Goal: Information Seeking & Learning: Check status

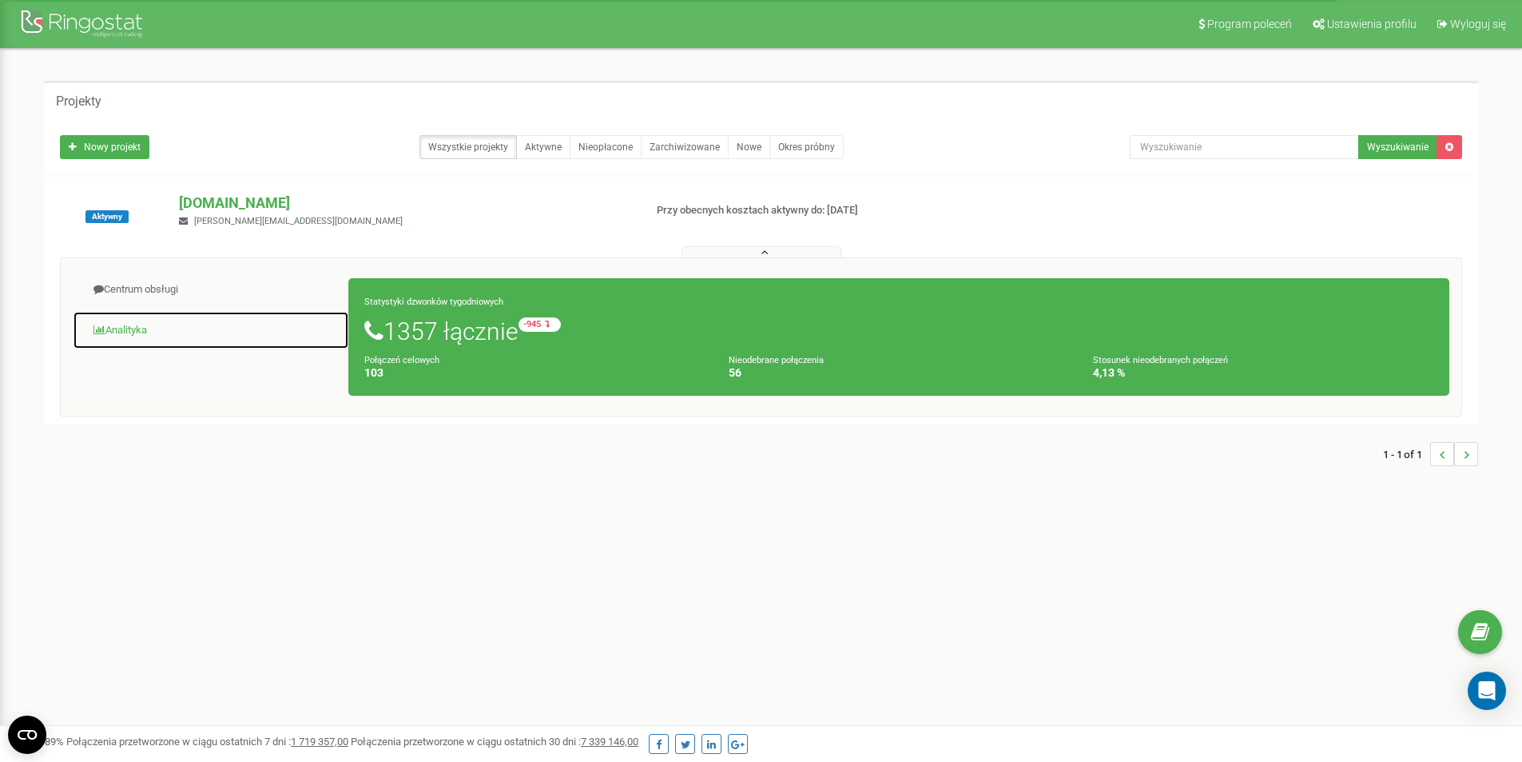
click at [123, 330] on link "Analityka" at bounding box center [211, 330] width 276 height 39
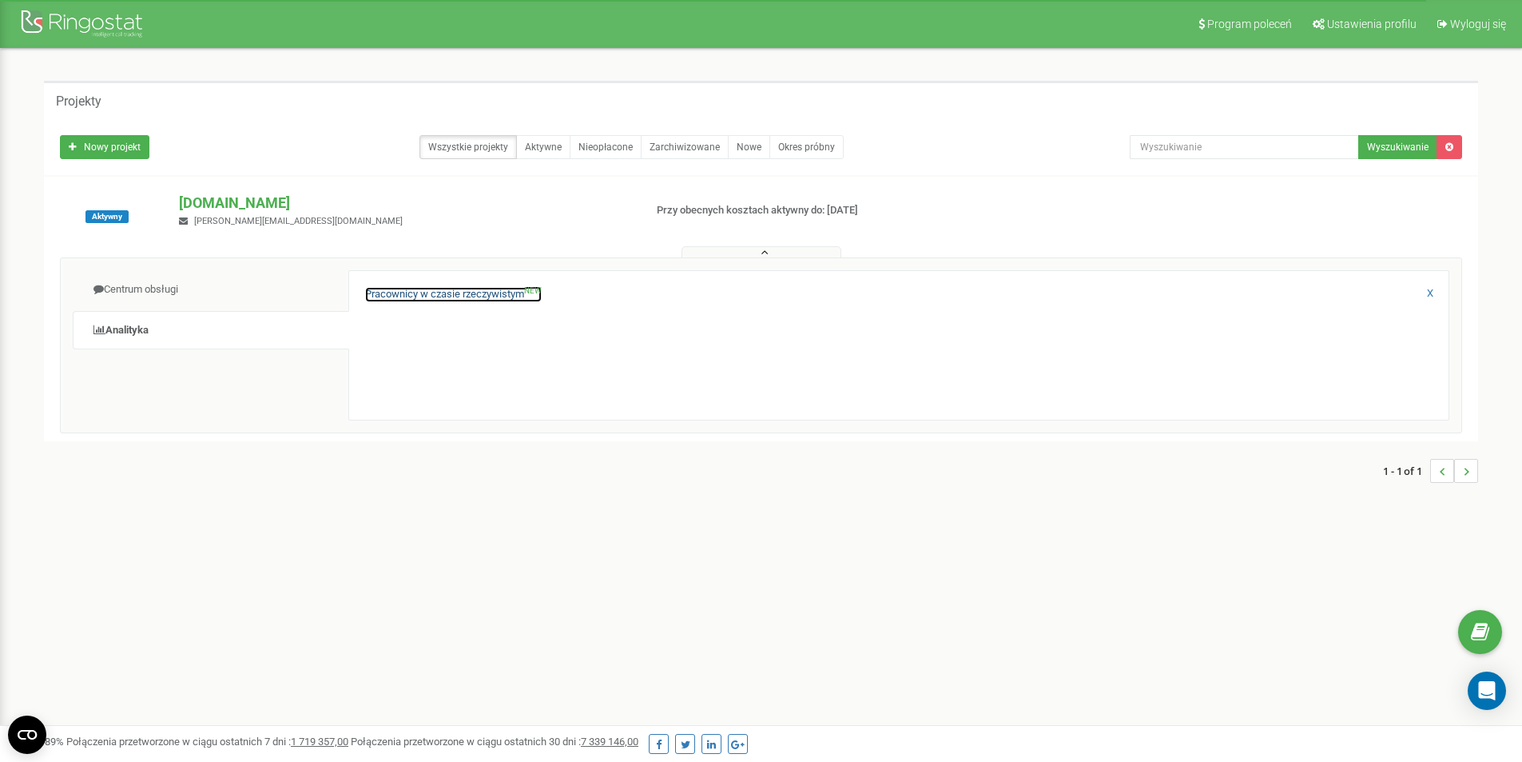
click at [461, 288] on link "Pracownicy w czasie rzeczywistym NEW" at bounding box center [453, 294] width 177 height 15
click at [408, 293] on link "Pracownicy w czasie rzeczywistym NEW" at bounding box center [453, 294] width 177 height 15
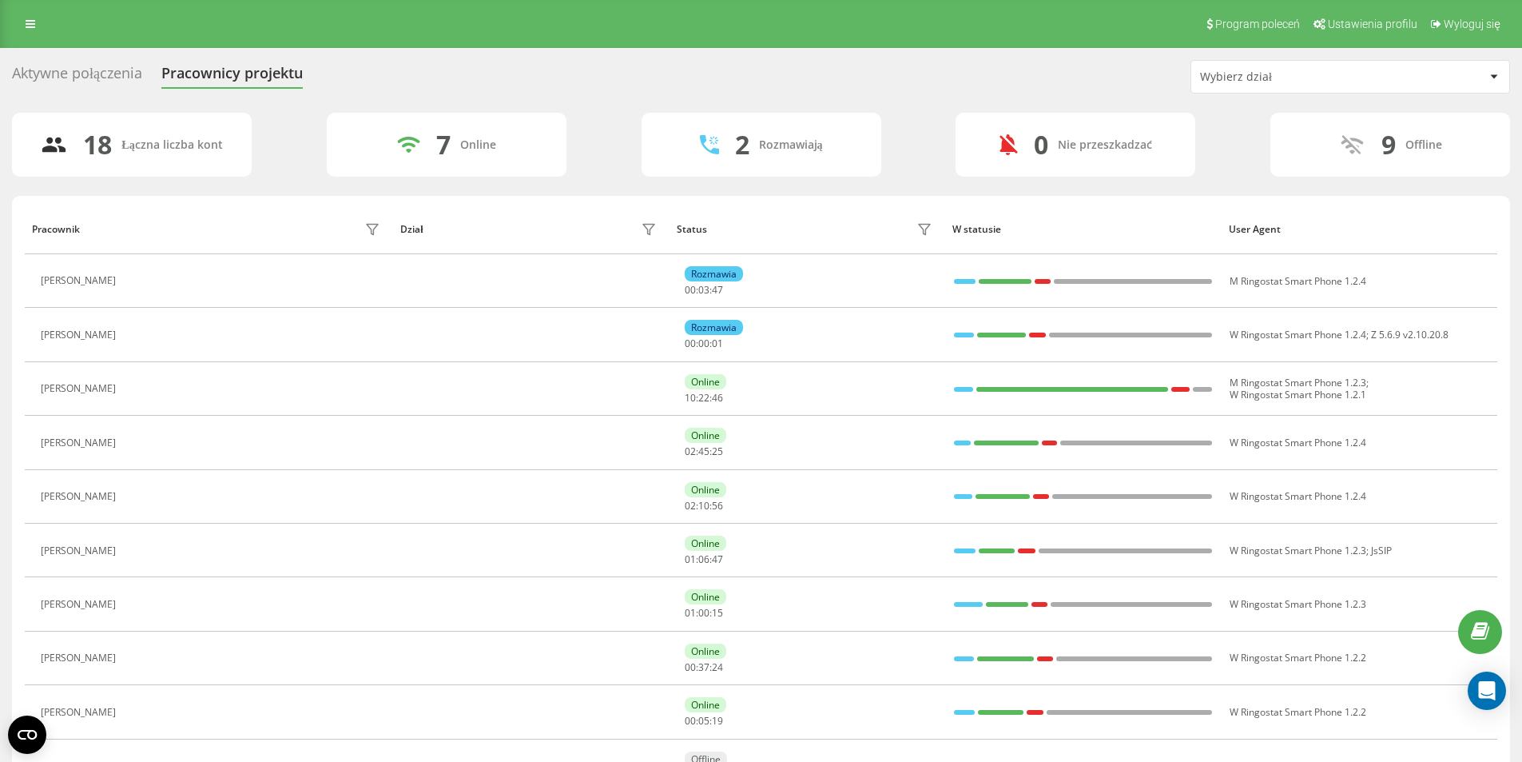
click at [97, 61] on div "Aktywne połączenia Pracownicy projektu Wybierz dział" at bounding box center [761, 77] width 1498 height 34
click at [101, 69] on div "Aktywne połączenia" at bounding box center [77, 77] width 130 height 25
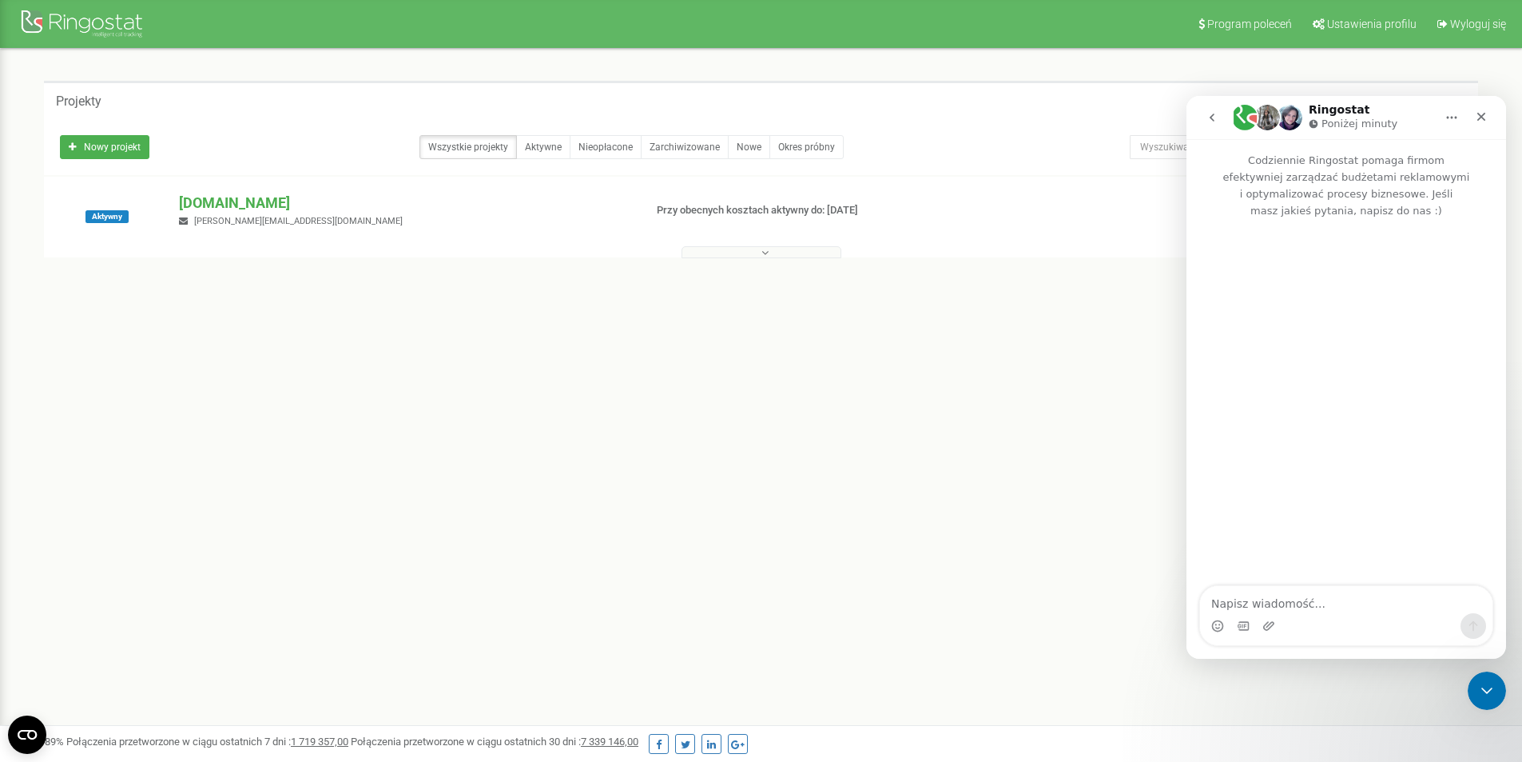
click at [767, 248] on icon at bounding box center [765, 252] width 7 height 11
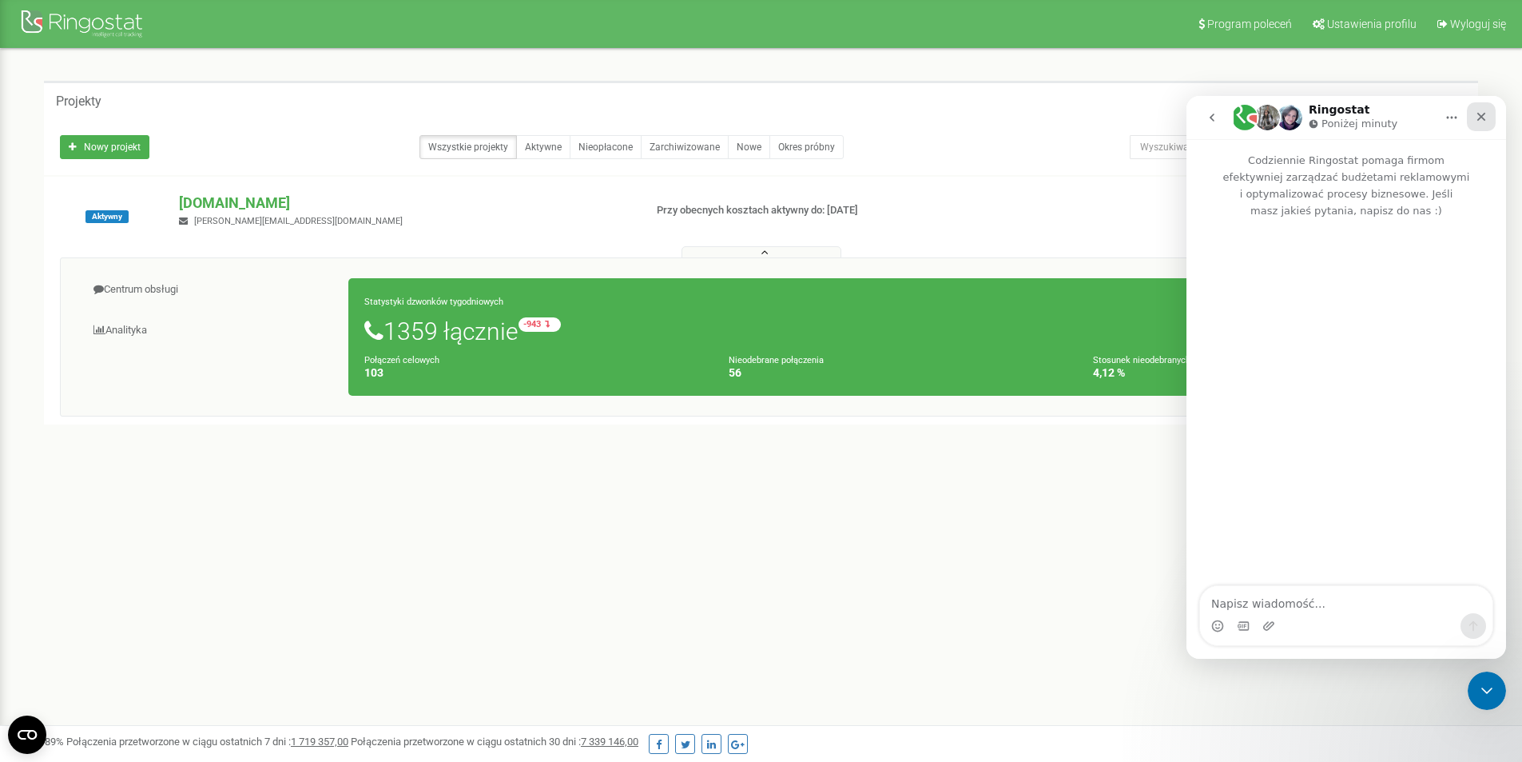
click at [1485, 121] on icon "Zamknij" at bounding box center [1481, 116] width 13 height 13
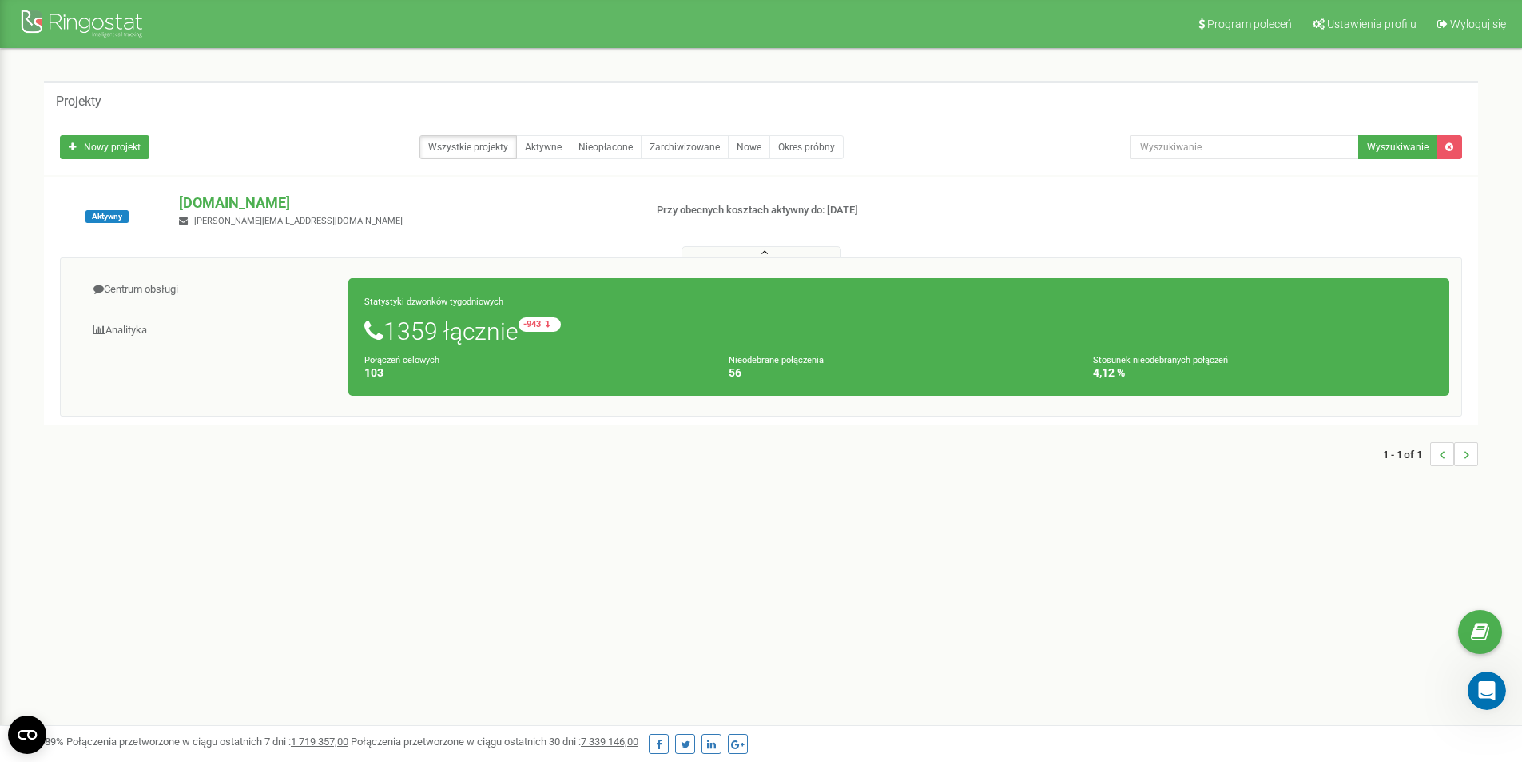
click at [420, 329] on h1 "1359 łącznie -943 względem zeszłego tygodnia" at bounding box center [898, 330] width 1069 height 27
click at [132, 294] on link "Centrum obsługi" at bounding box center [211, 289] width 276 height 39
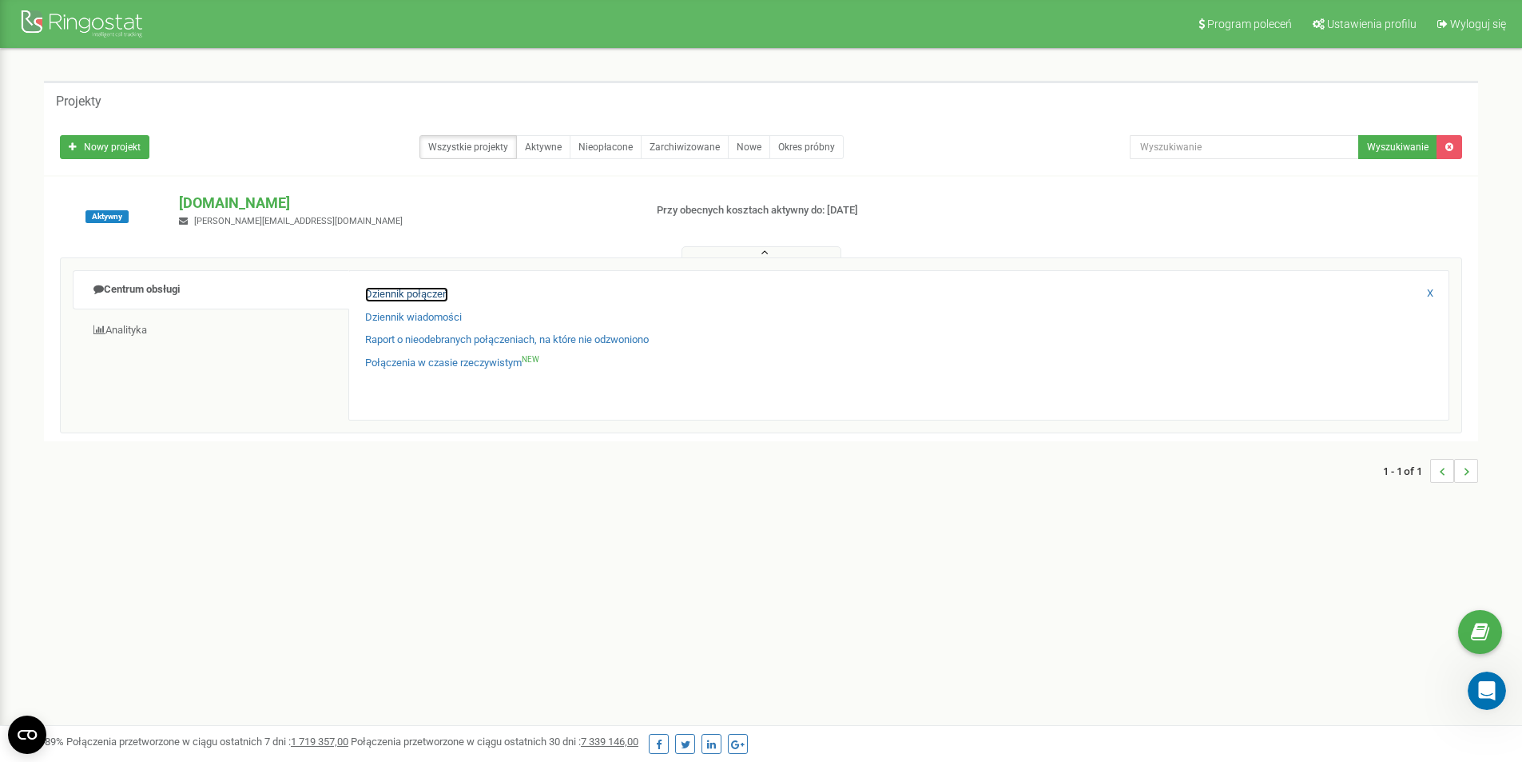
click at [384, 299] on link "Dziennik połączeń" at bounding box center [406, 294] width 83 height 15
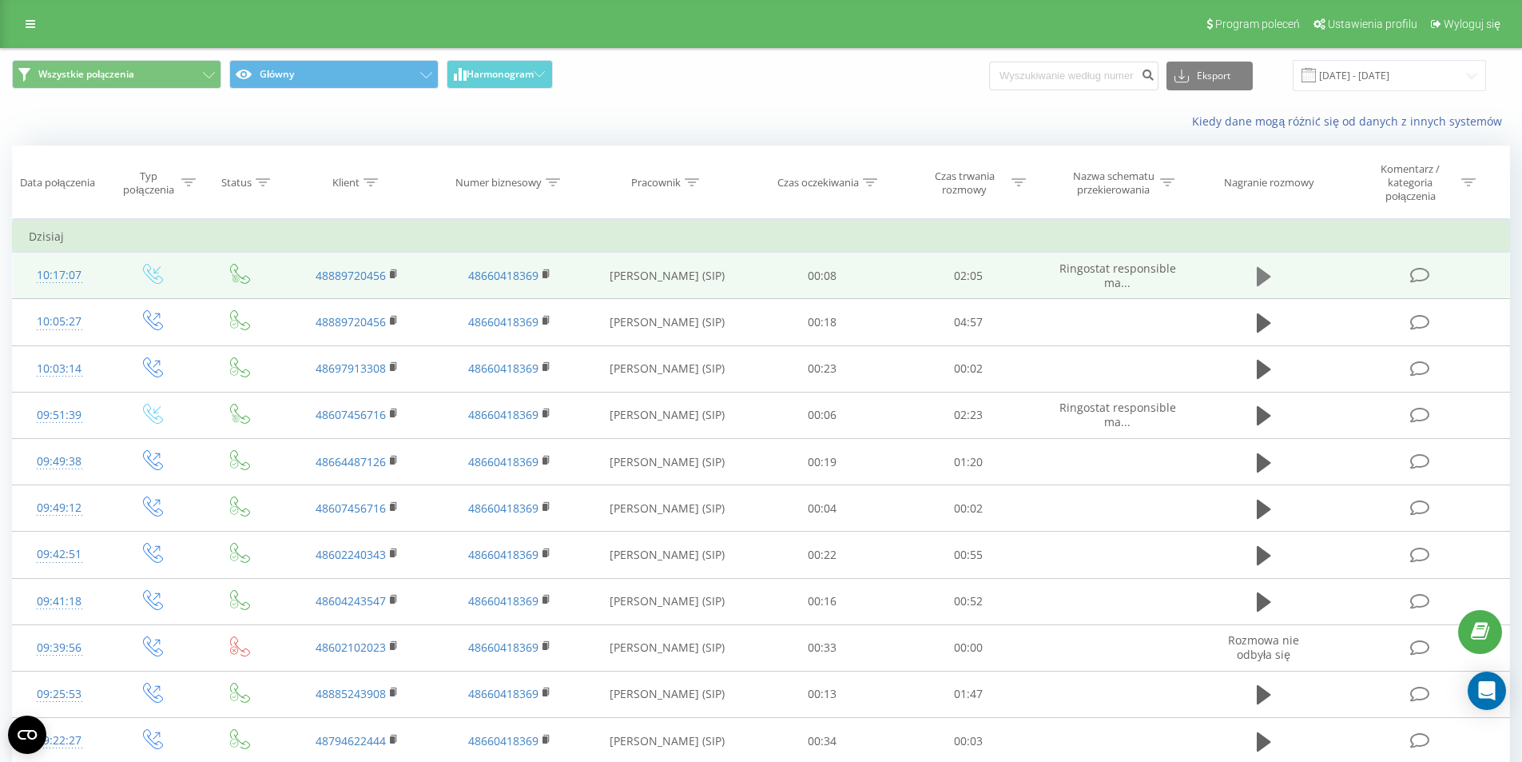
click at [1267, 279] on icon at bounding box center [1264, 276] width 14 height 19
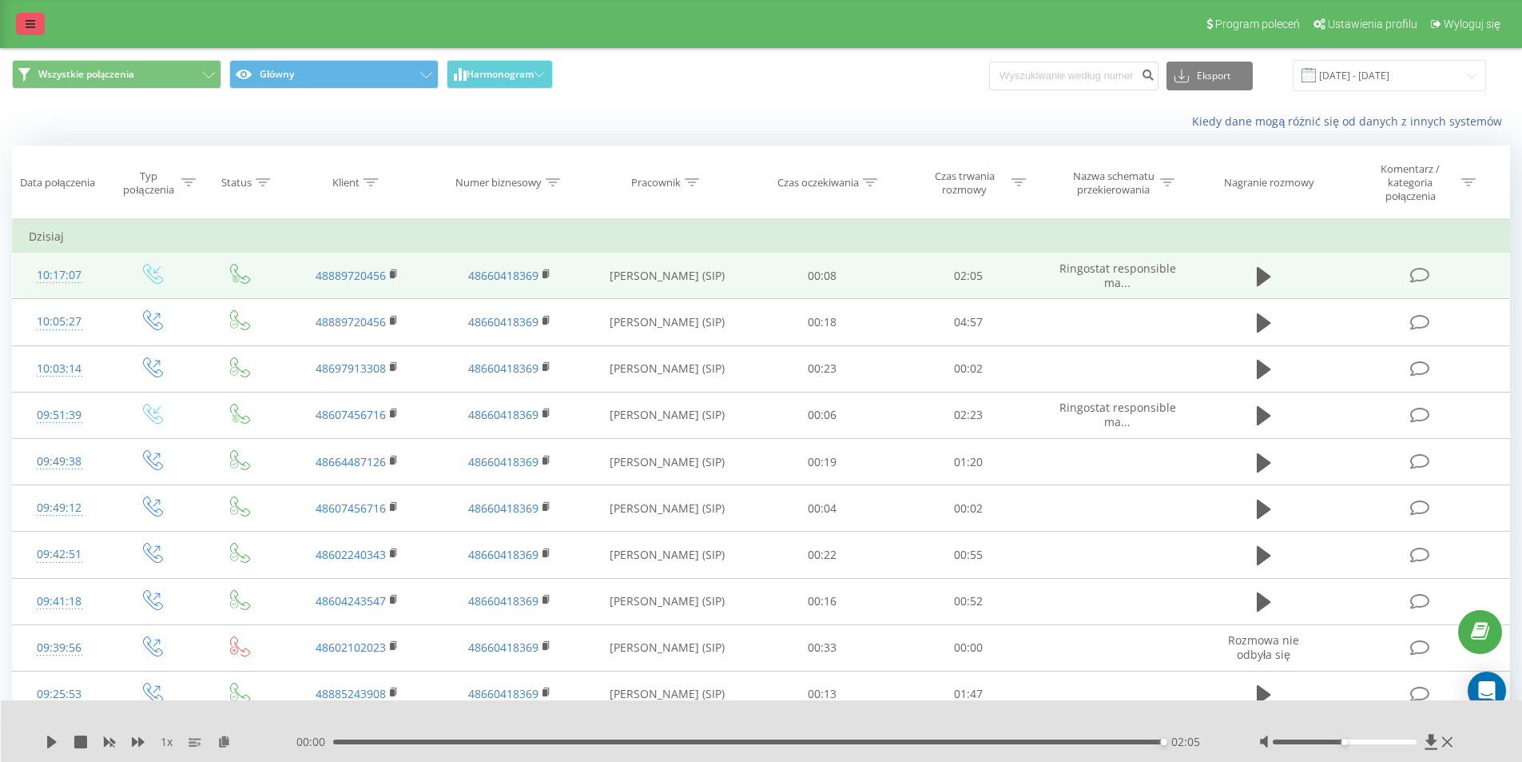
click at [22, 22] on link at bounding box center [30, 24] width 29 height 22
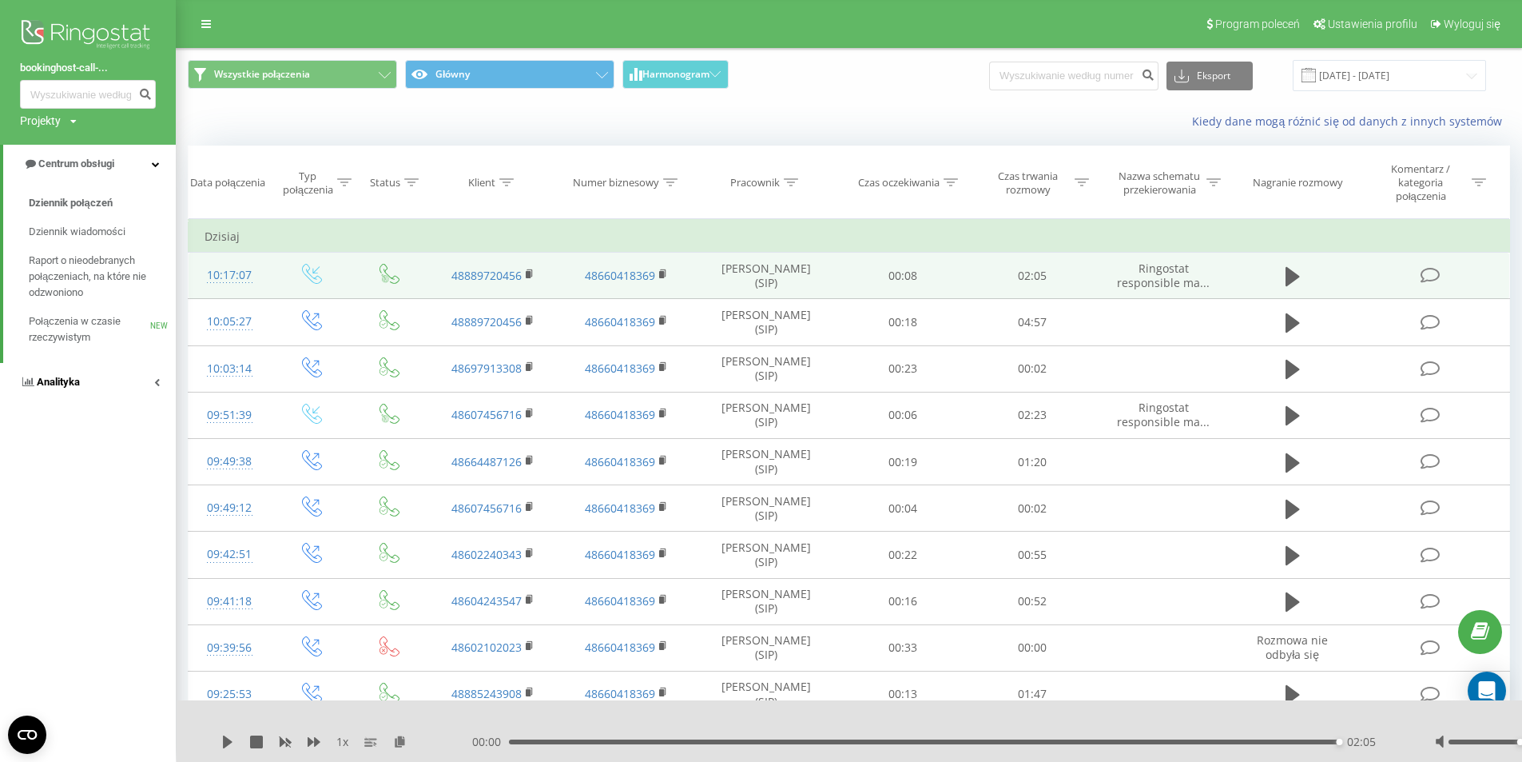
click at [62, 382] on span "Analityka" at bounding box center [58, 382] width 43 height 12
click at [44, 245] on span "Pracownicy w czasie rzeczywistym" at bounding box center [89, 249] width 121 height 32
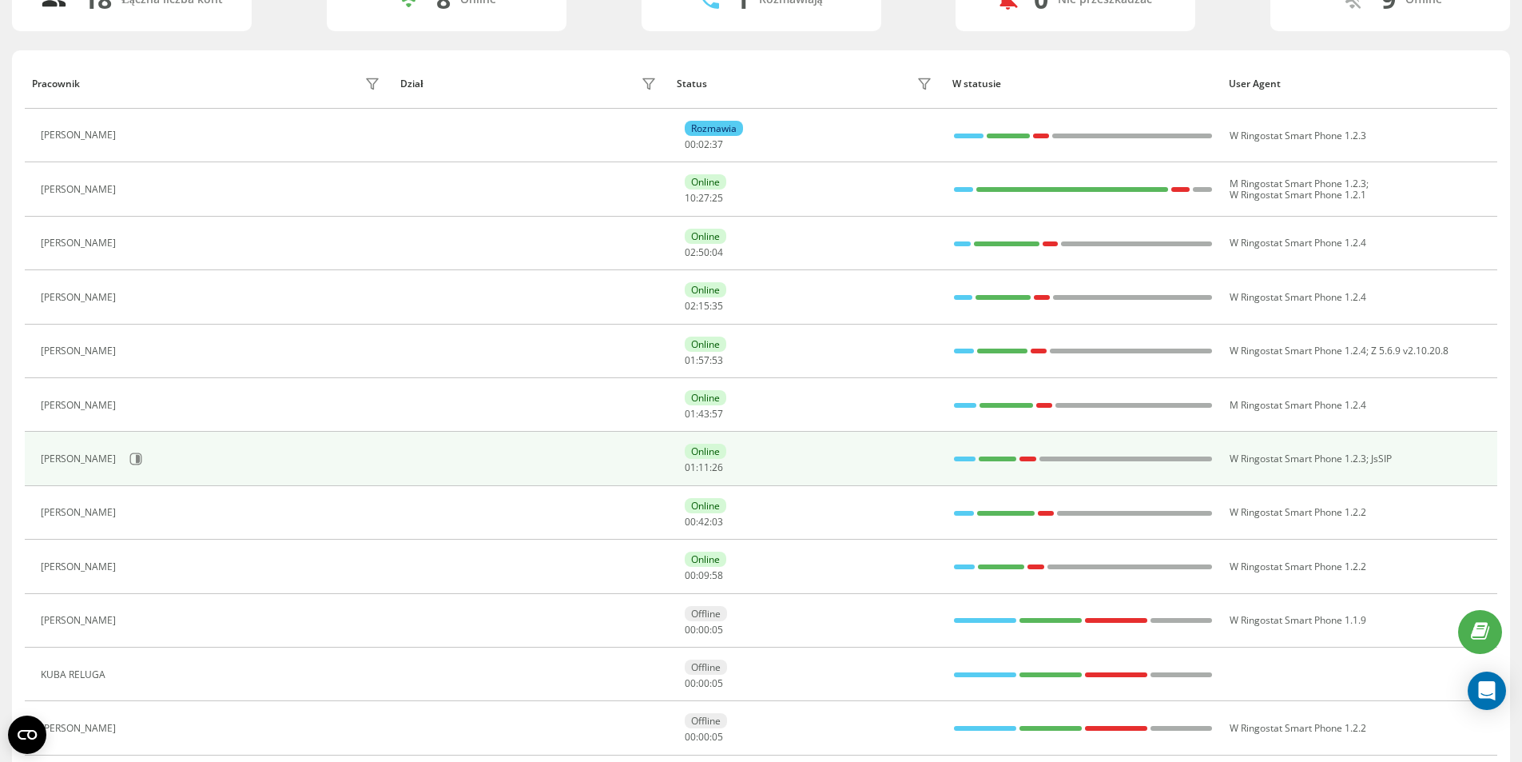
scroll to position [160, 0]
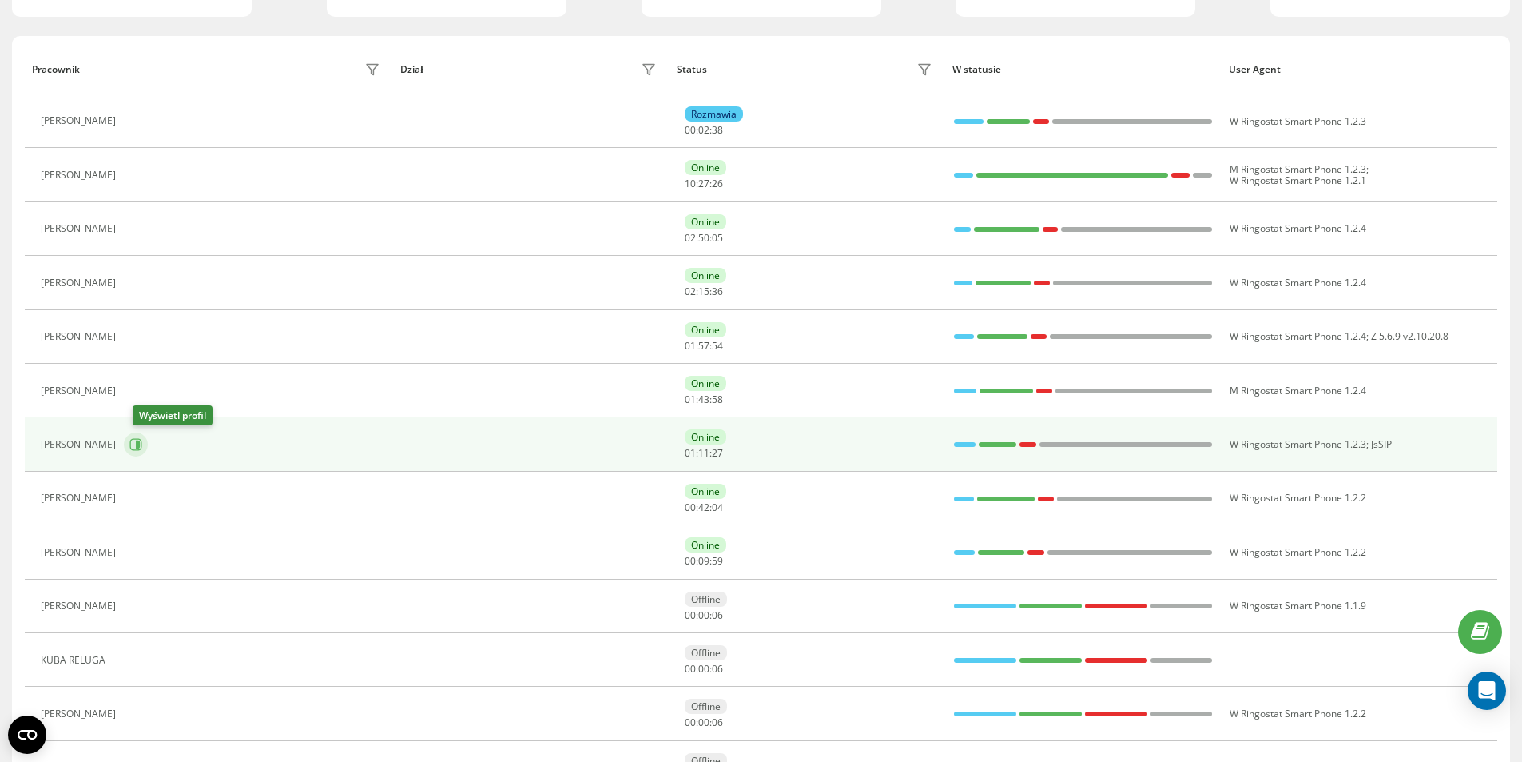
click at [140, 446] on icon at bounding box center [138, 444] width 4 height 8
